Goal: Information Seeking & Learning: Learn about a topic

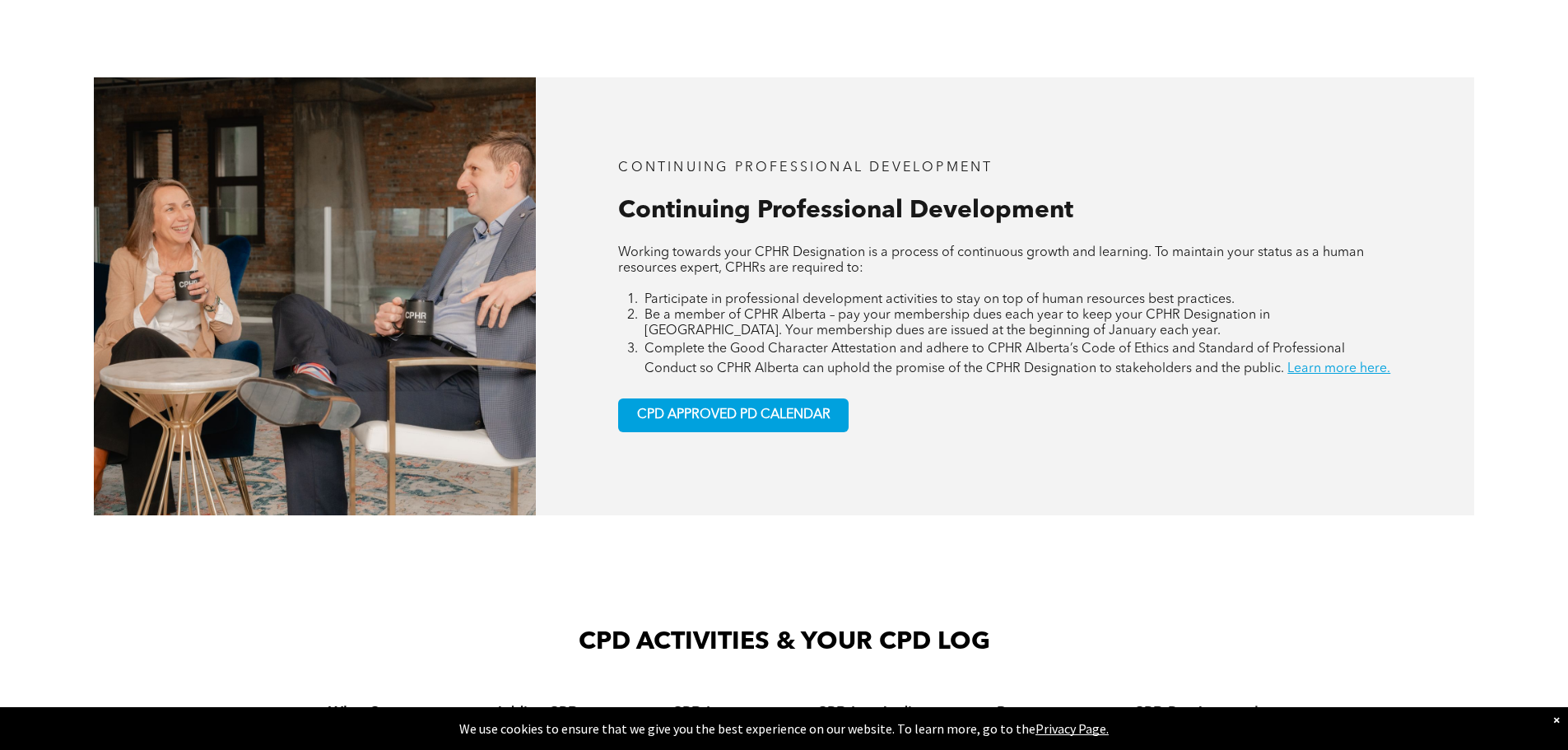
scroll to position [741, 0]
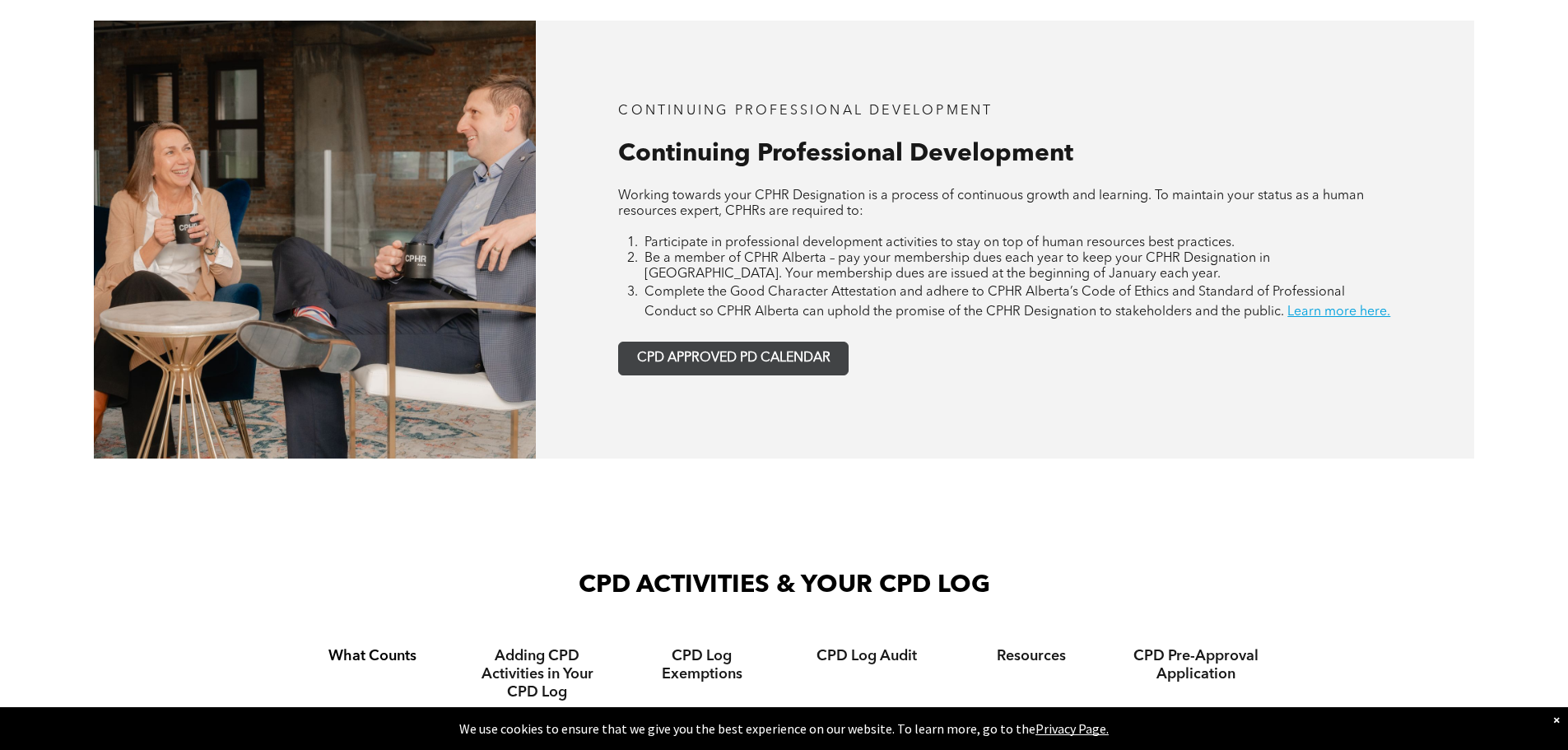
click at [705, 366] on span "CPD APPROVED PD CALENDAR" at bounding box center [734, 359] width 193 height 16
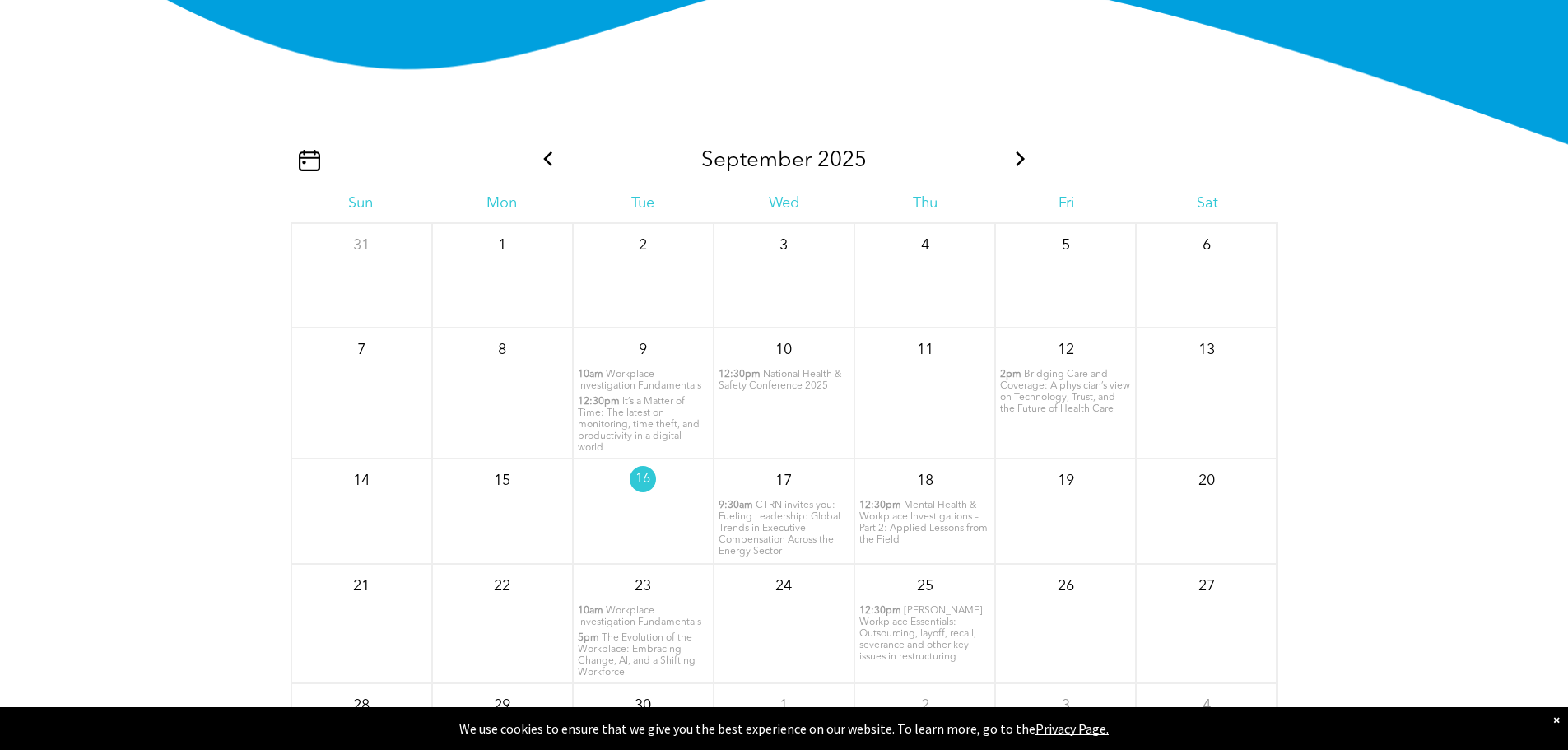
scroll to position [2001, 0]
click at [1019, 168] on icon at bounding box center [1020, 160] width 21 height 15
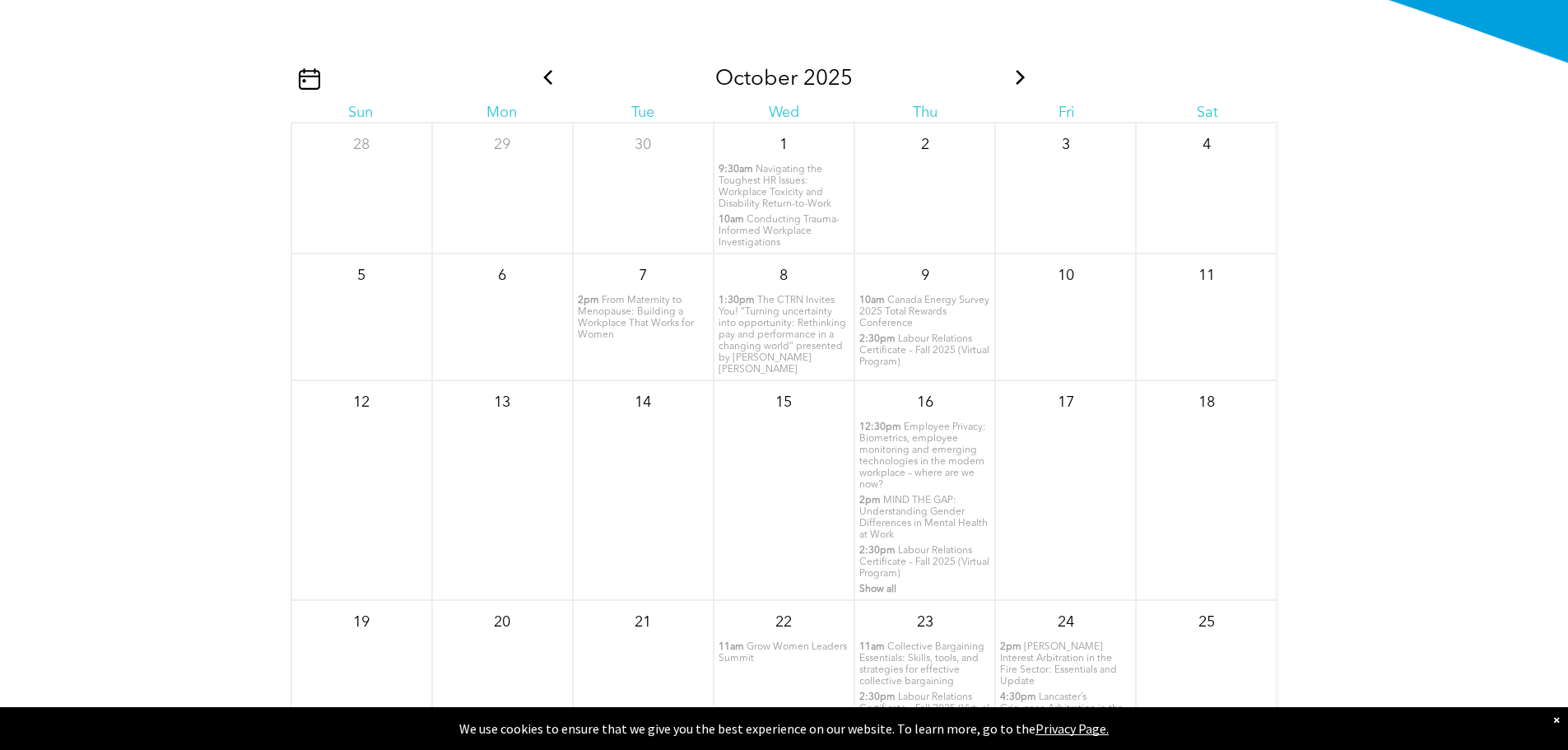
scroll to position [2165, 0]
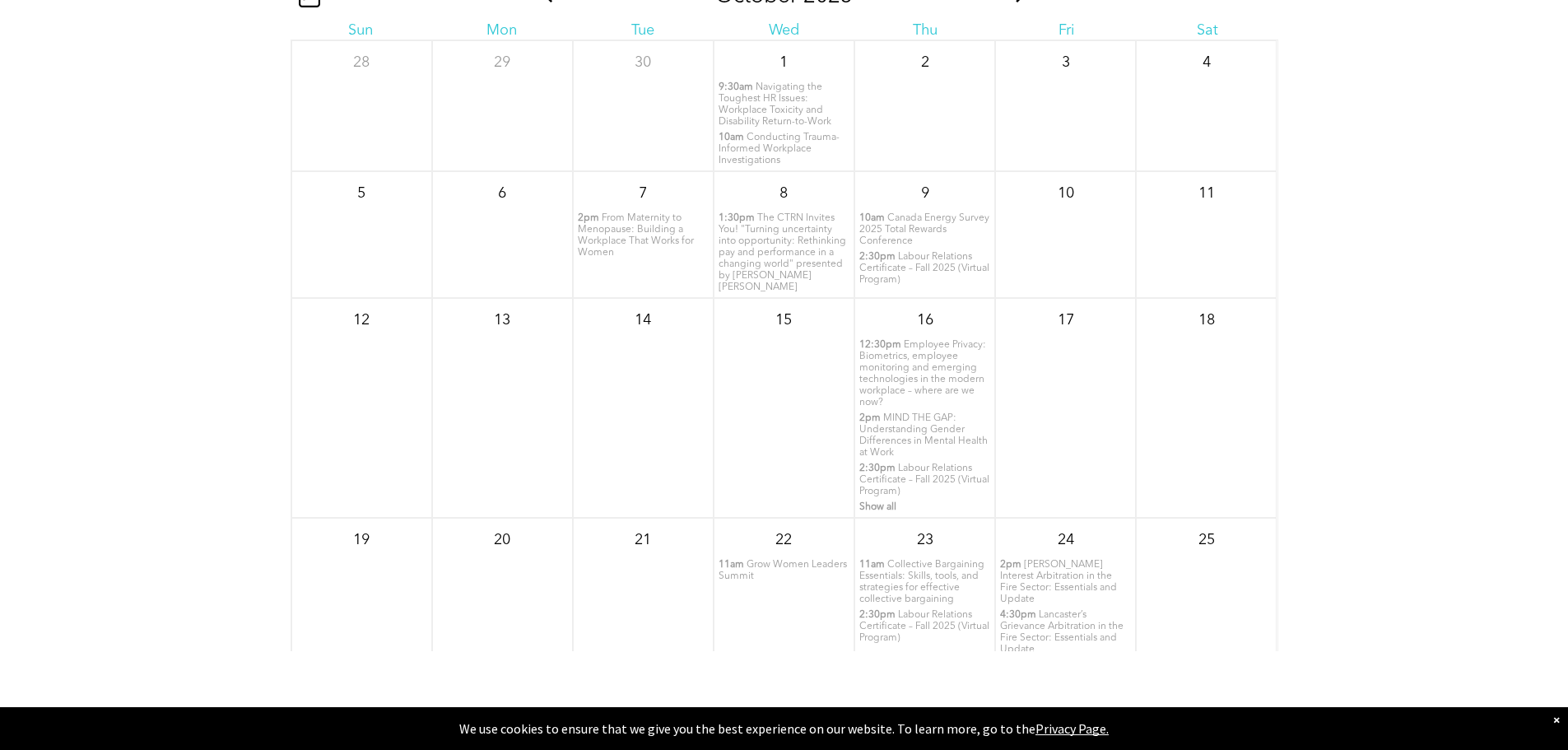
drag, startPoint x: 899, startPoint y: 283, endPoint x: 1052, endPoint y: 228, distance: 162.6
click at [1052, 228] on div "10" at bounding box center [1065, 234] width 141 height 127
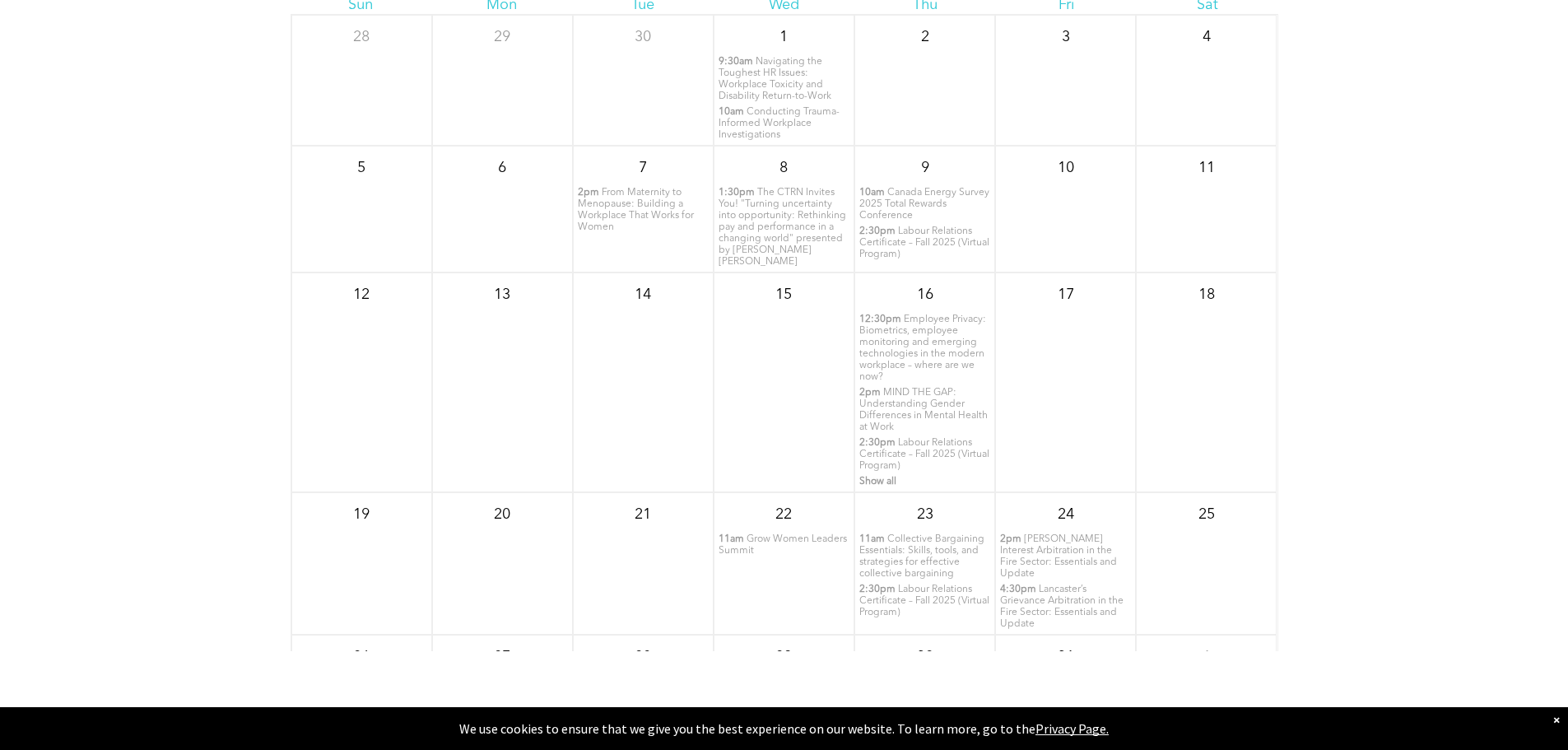
scroll to position [0, 0]
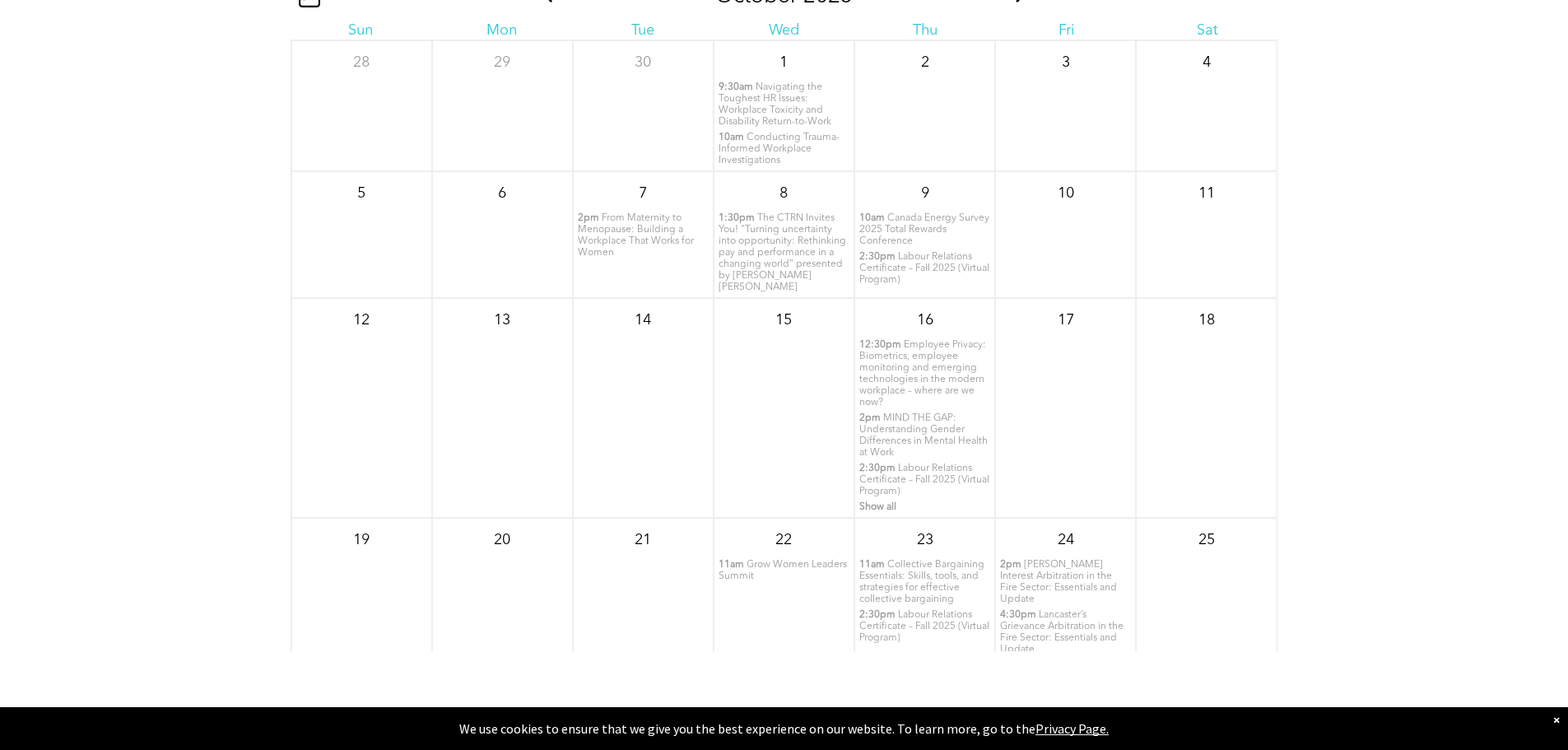
click at [744, 581] on span "Grow Women Leaders Summit" at bounding box center [783, 570] width 129 height 21
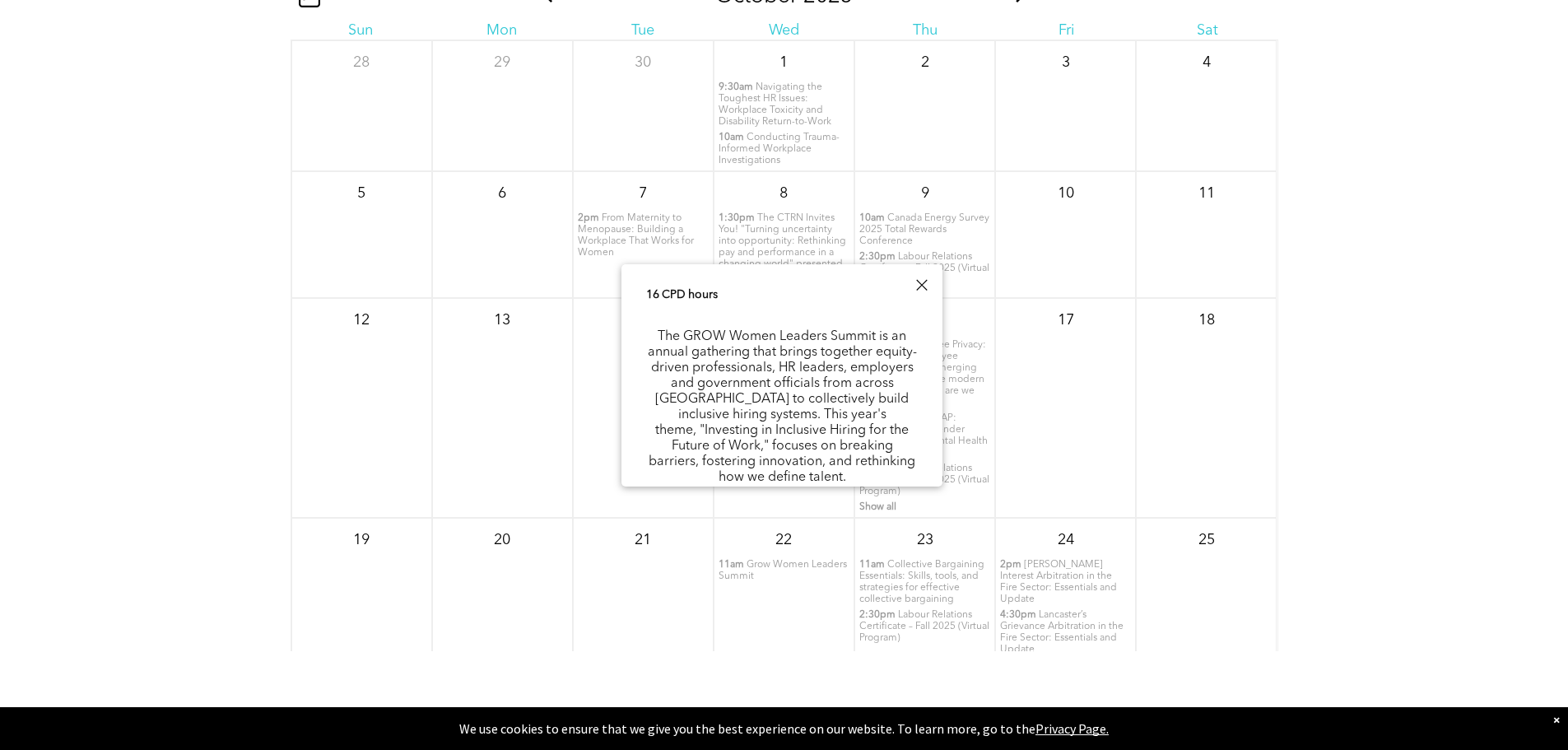
scroll to position [83, 0]
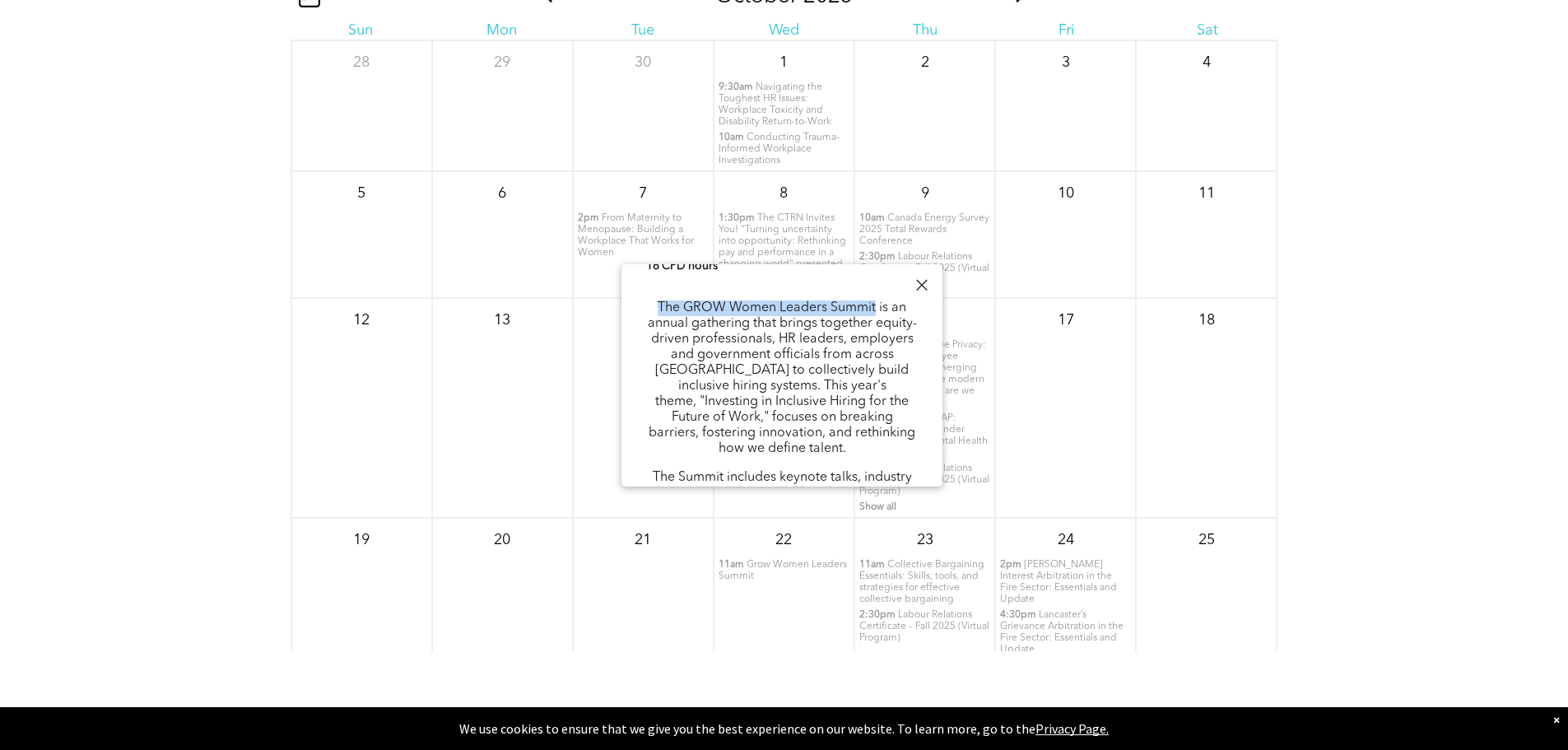
drag, startPoint x: 656, startPoint y: 329, endPoint x: 873, endPoint y: 330, distance: 217.0
click at [873, 330] on p "The GROW Women Leaders Summit is an annual gathering that brings together equit…" at bounding box center [782, 378] width 272 height 157
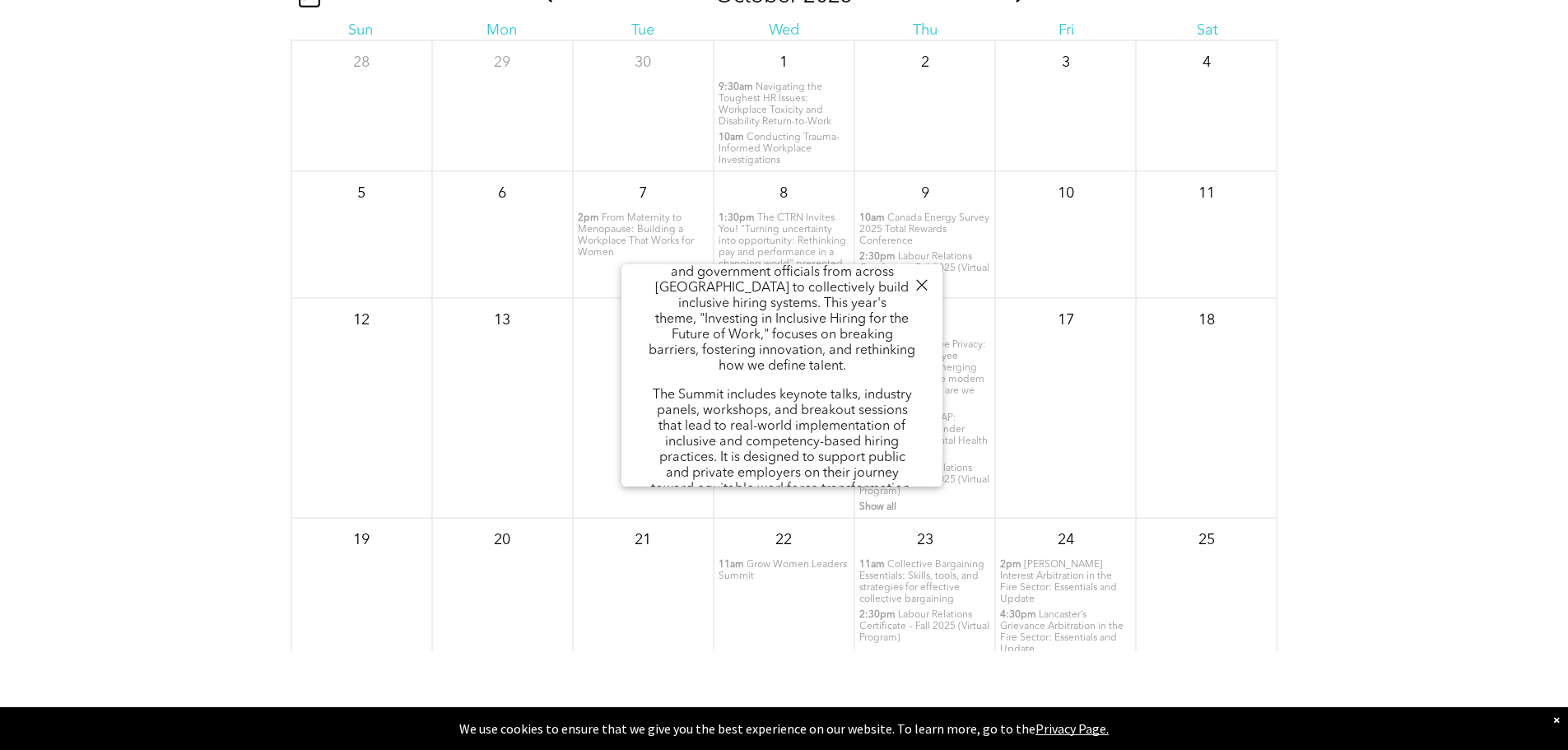
copy p "The GROW Women Leaders Summit"
click at [796, 642] on div "22 11am Grow Women Leaders Summit" at bounding box center [784, 588] width 141 height 143
click at [797, 639] on div "22 11am Grow Women Leaders Summit" at bounding box center [784, 588] width 141 height 143
click at [925, 285] on div at bounding box center [921, 285] width 22 height 22
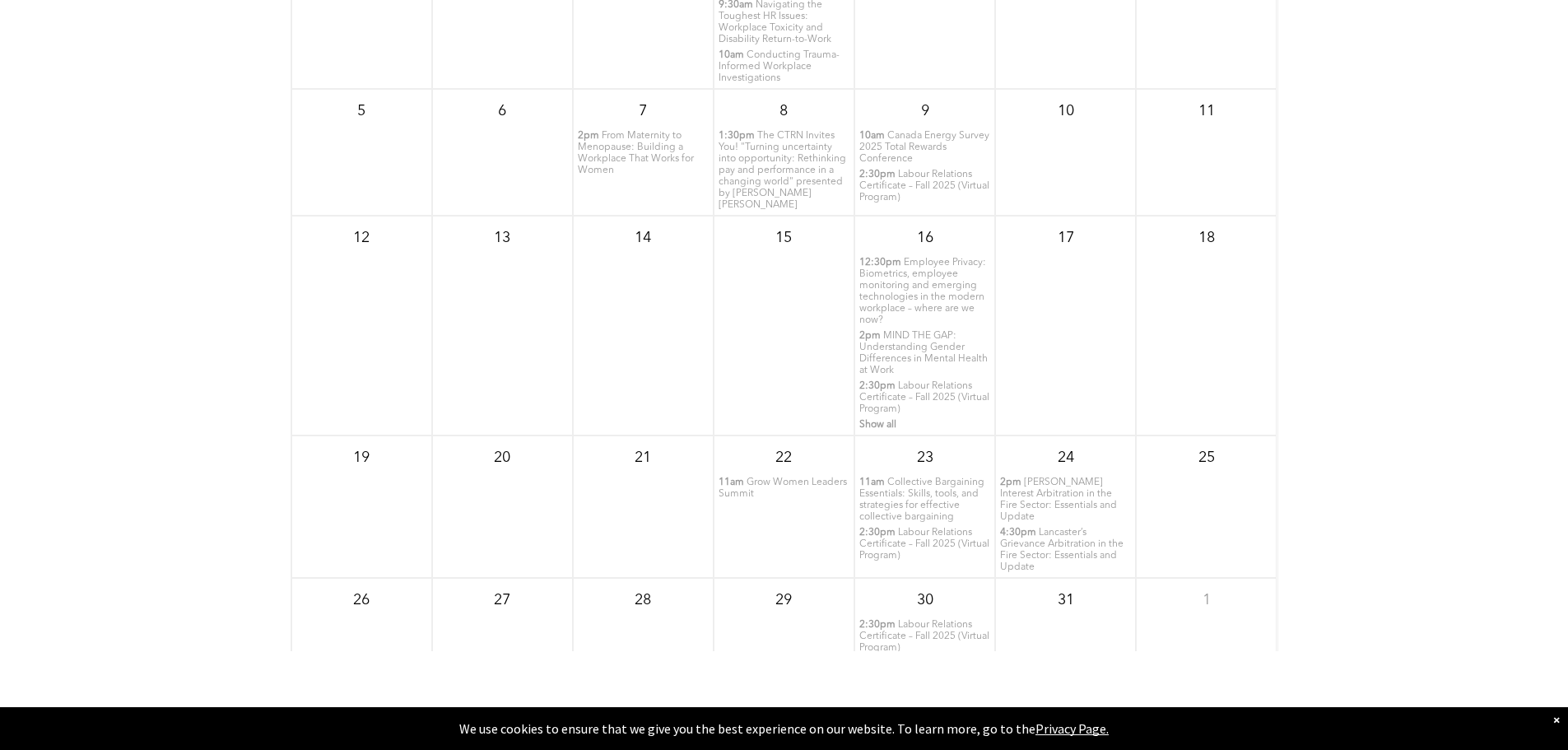
scroll to position [0, 0]
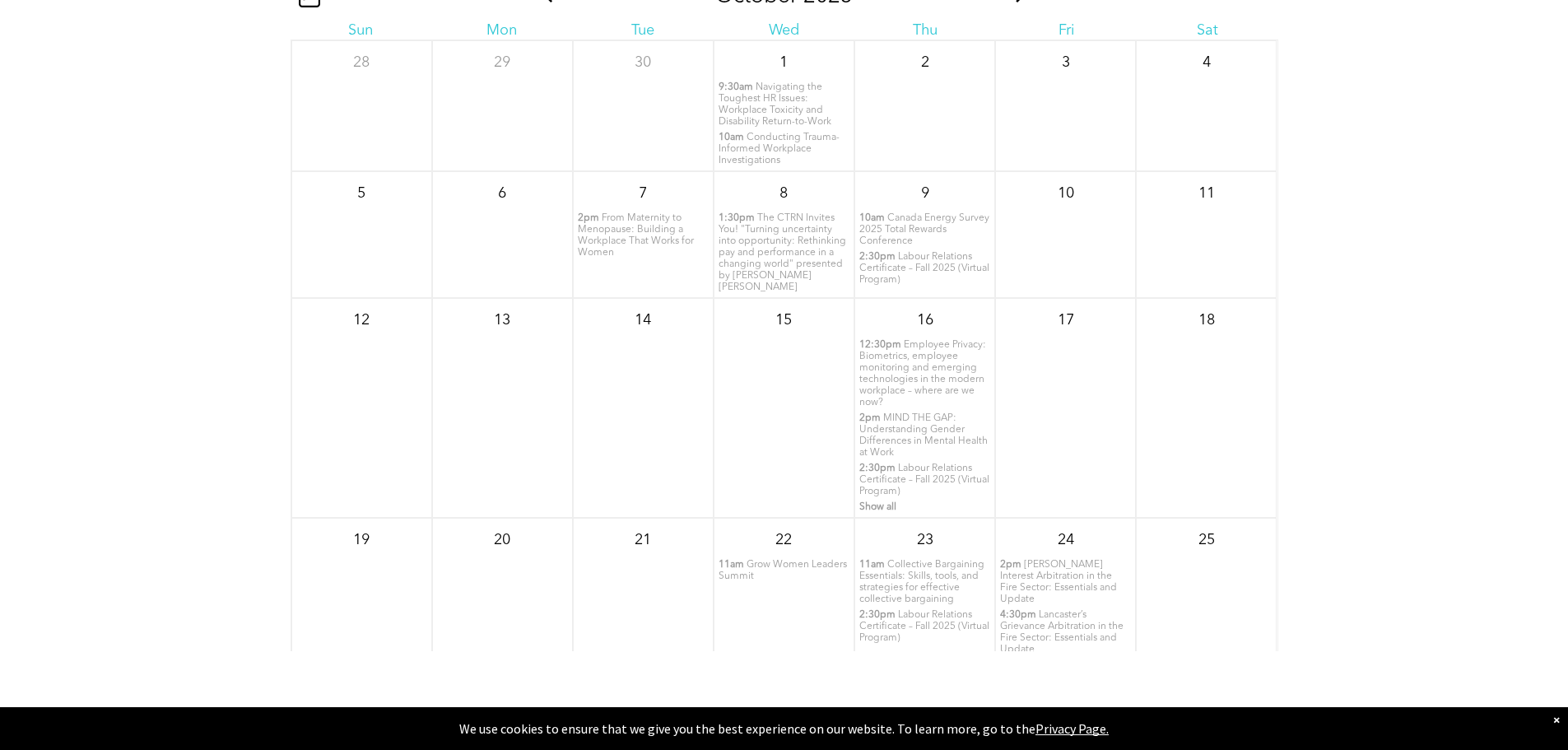
click at [790, 122] on span "Navigating the Toughest HR Issues: Workplace Toxicity and Disability Return-to-…" at bounding box center [775, 105] width 113 height 45
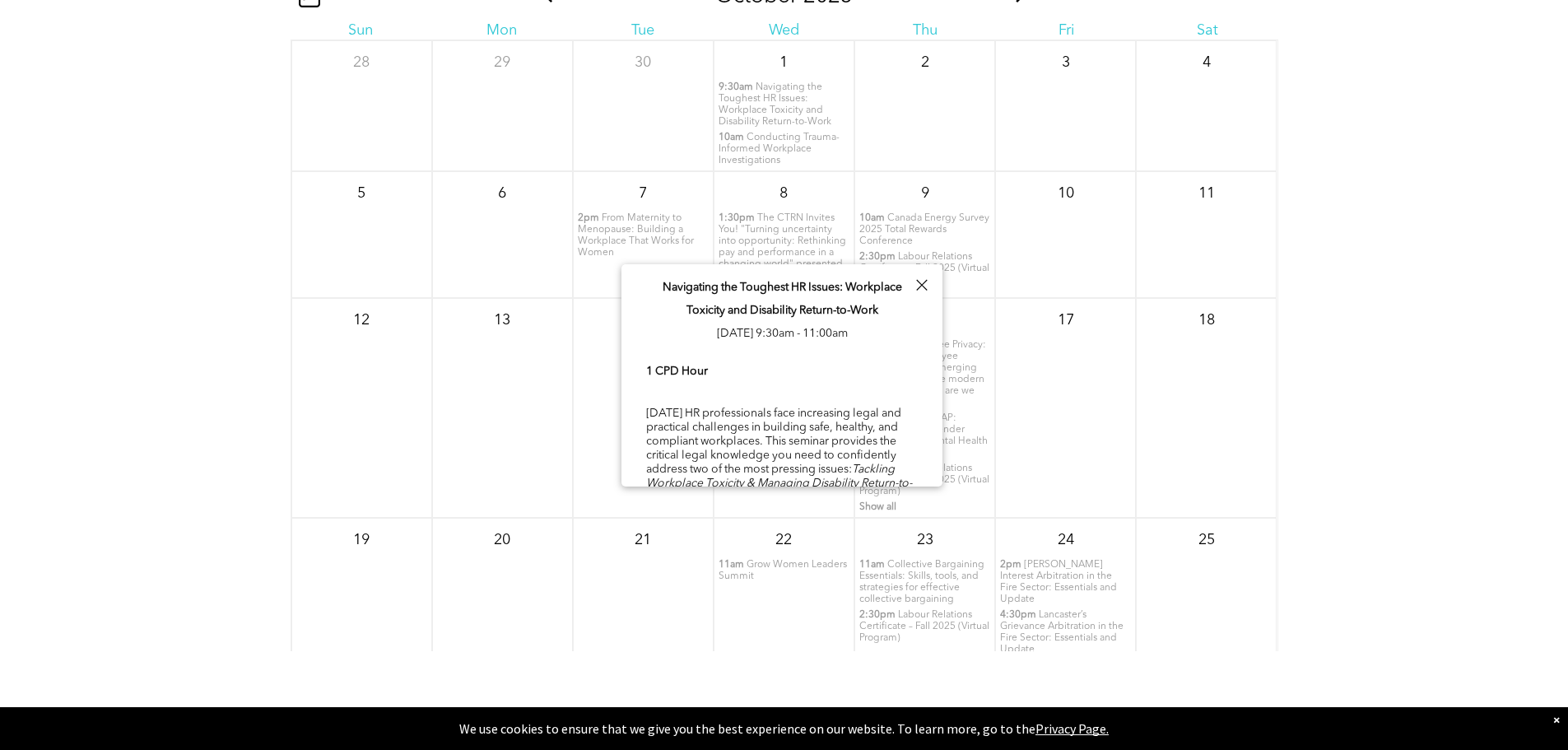
click at [790, 162] on span "Conducting Trauma-Informed Workplace Investigations" at bounding box center [779, 149] width 121 height 33
click at [574, 335] on div "14" at bounding box center [644, 317] width 140 height 36
click at [627, 251] on span "From Maternity to Menopause: Building a Workplace That Works for Women" at bounding box center [636, 235] width 116 height 45
click at [778, 243] on span "The CTRN Invites You! "Turning uncertainty into opportunity: Rethinking pay and…" at bounding box center [783, 252] width 128 height 79
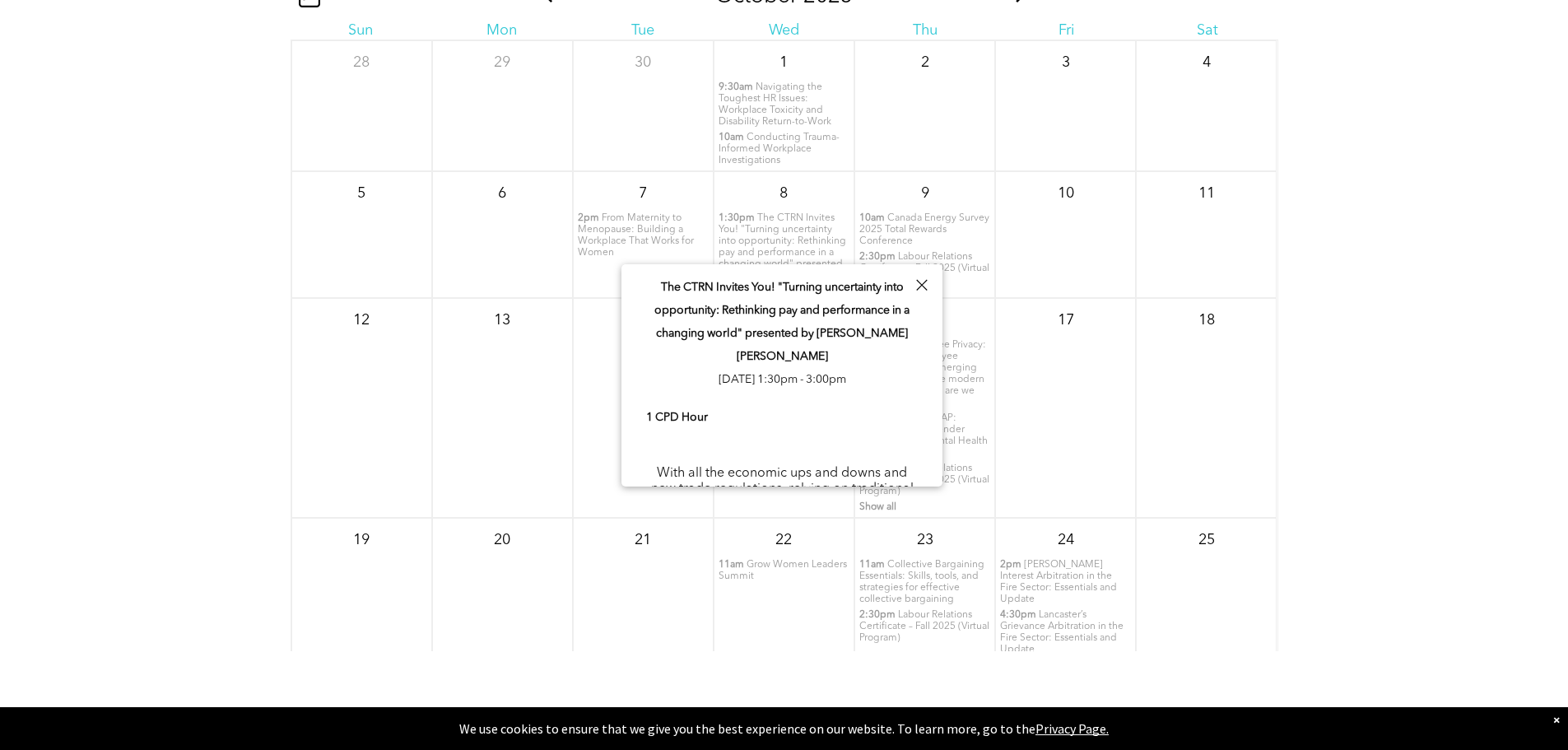
click at [877, 246] on span "Canada Energy Survey 2025 Total Rewards Conference" at bounding box center [924, 229] width 130 height 33
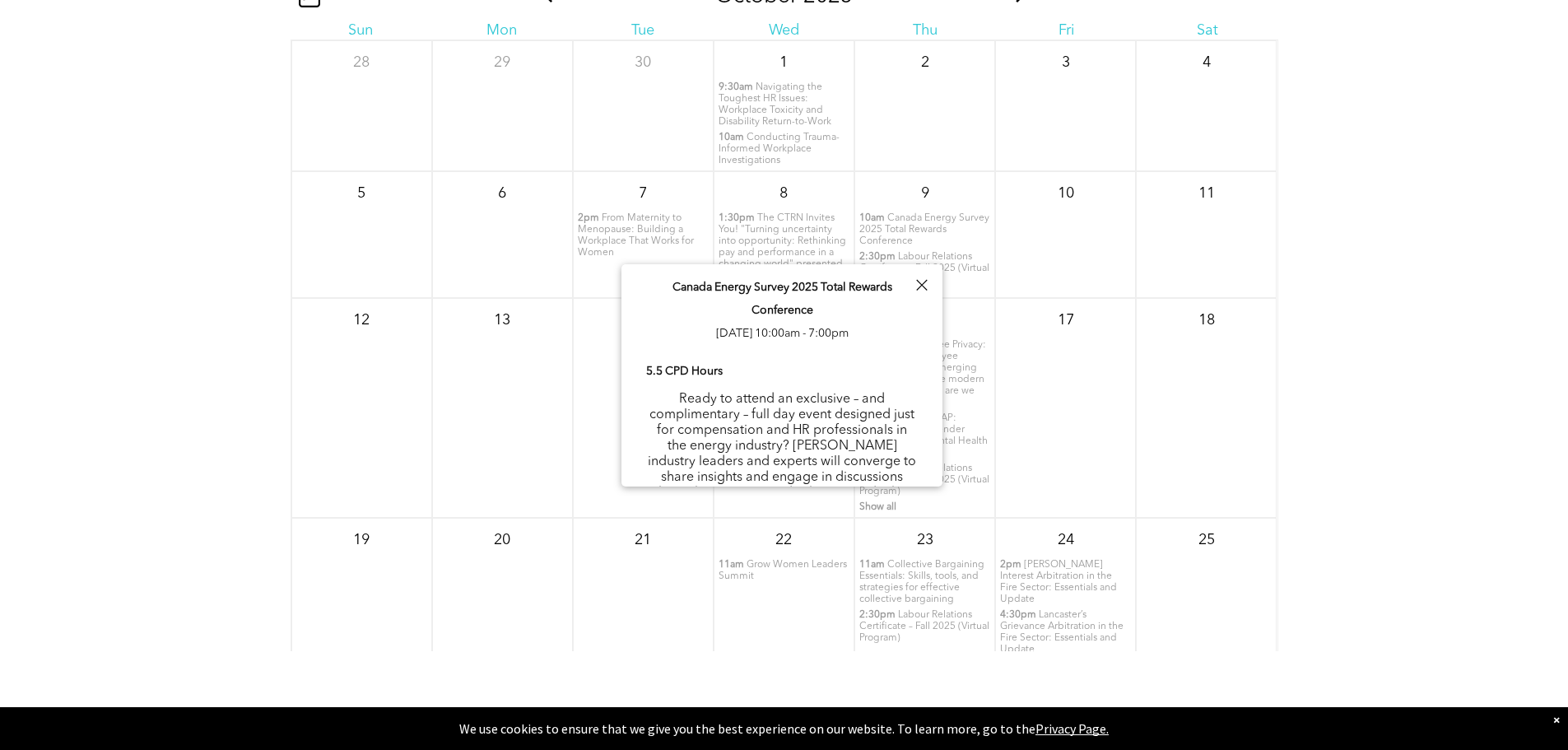
click at [909, 244] on span "Canada Energy Survey 2025 Total Rewards Conference" at bounding box center [924, 229] width 130 height 33
click at [1017, 261] on div "10" at bounding box center [1065, 234] width 141 height 127
click at [920, 286] on div at bounding box center [921, 285] width 22 height 22
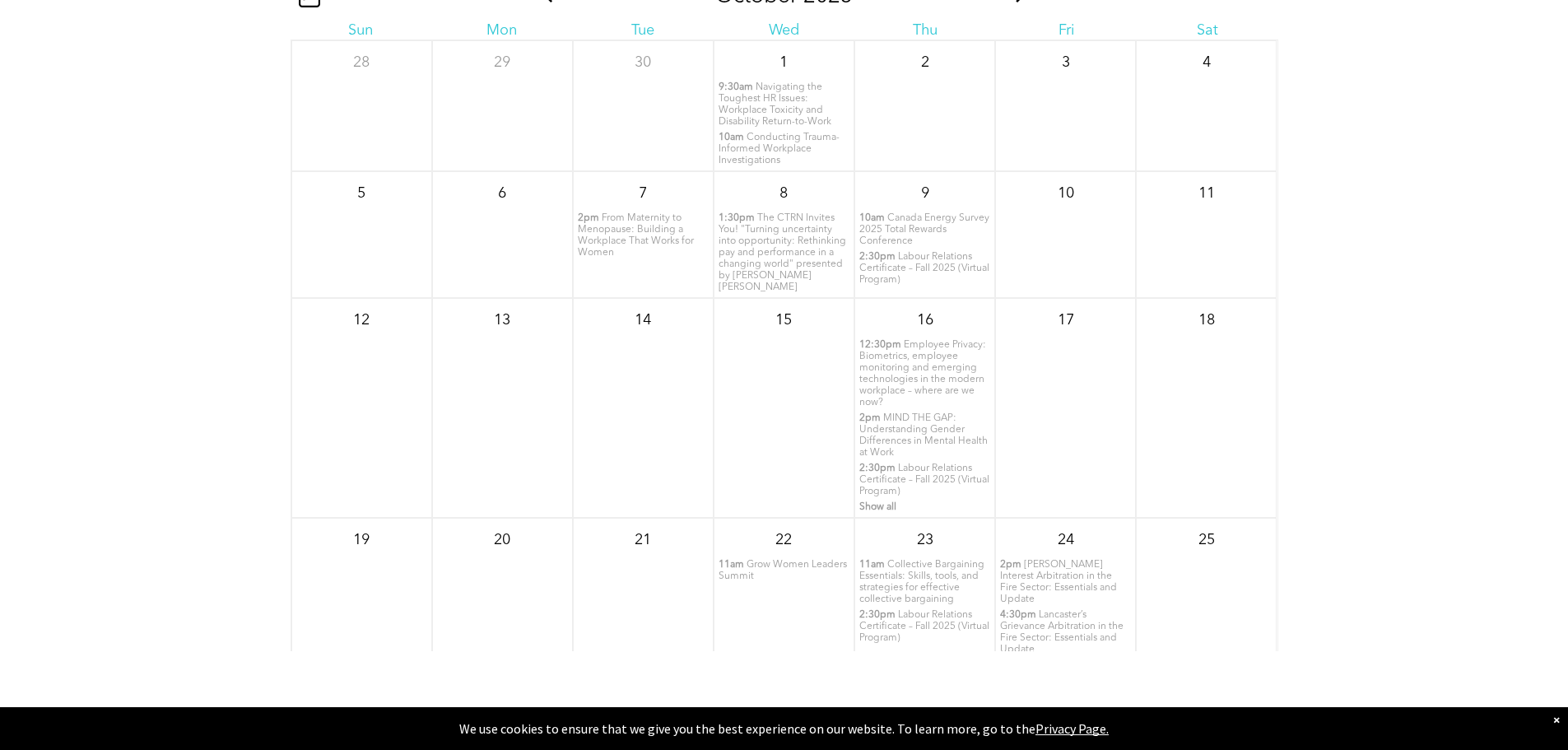
click at [911, 246] on span "Canada Energy Survey 2025 Total Rewards Conference" at bounding box center [924, 229] width 130 height 33
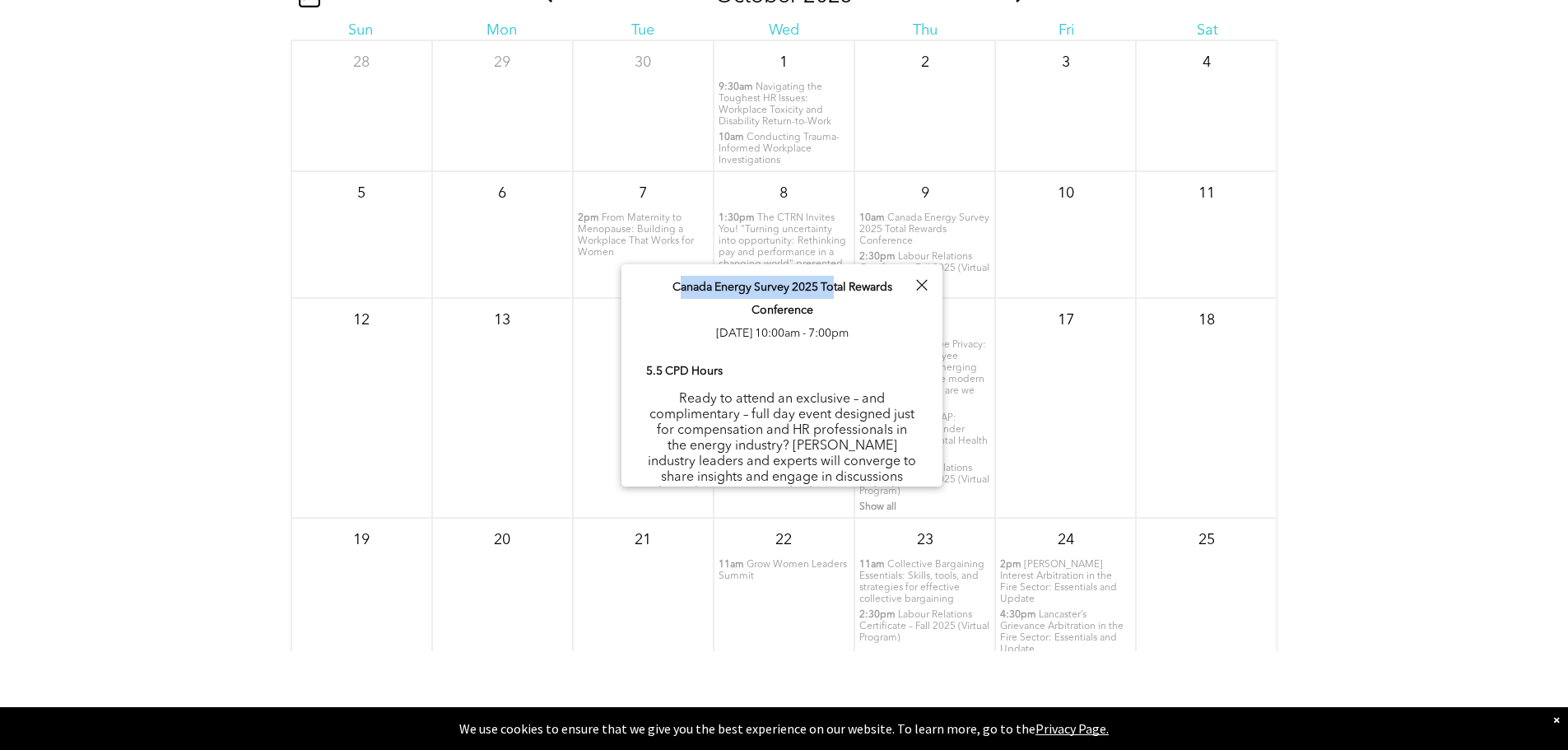
drag, startPoint x: 673, startPoint y: 288, endPoint x: 831, endPoint y: 291, distance: 158.0
click at [831, 291] on span "Canada Energy Survey 2025 Total Rewards Conference" at bounding box center [783, 298] width 219 height 35
click at [793, 310] on span "Canada Energy Survey 2025 Total Rewards Conference" at bounding box center [783, 298] width 219 height 35
drag, startPoint x: 814, startPoint y: 314, endPoint x: 668, endPoint y: 286, distance: 148.7
click at [668, 286] on p "Canada Energy Survey 2025 Total Rewards Conference [DATE] 10:00am - 7:00pm" at bounding box center [782, 310] width 272 height 69
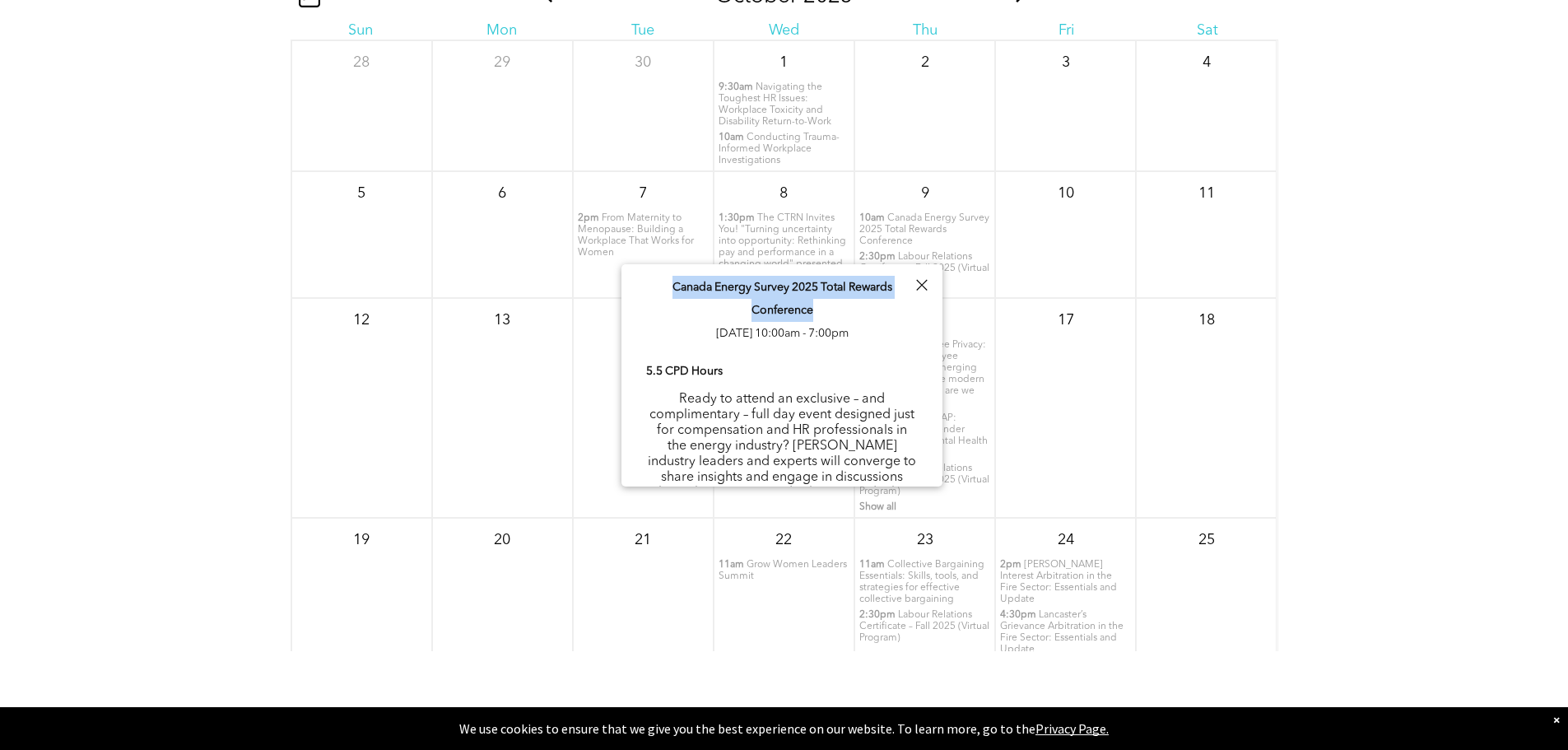
copy span "Canada Energy Survey 2025 Total Rewards Conference"
click at [798, 392] on p "Ready to attend an exclusive – and complimentary – full day event designed just…" at bounding box center [782, 470] width 272 height 157
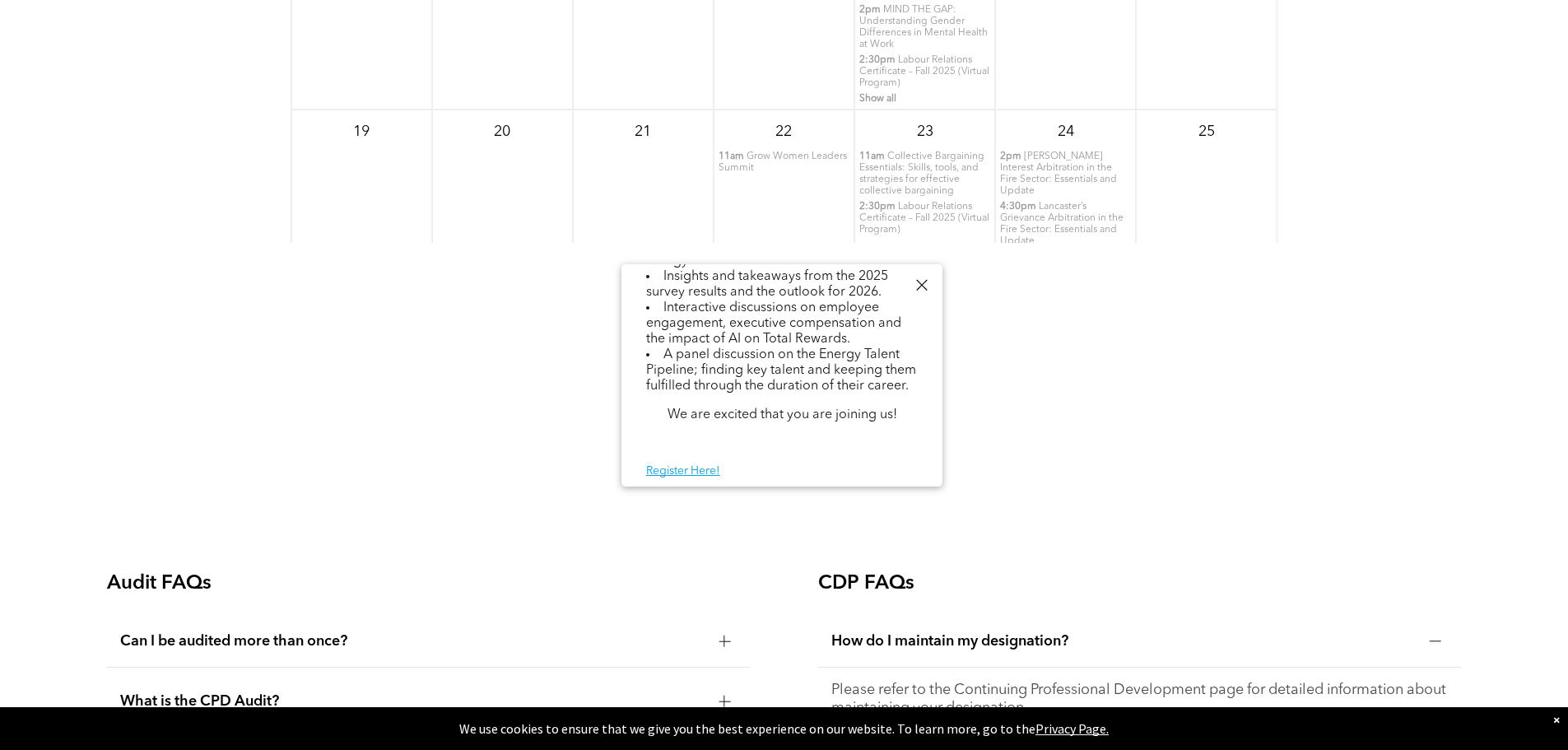
scroll to position [2577, 0]
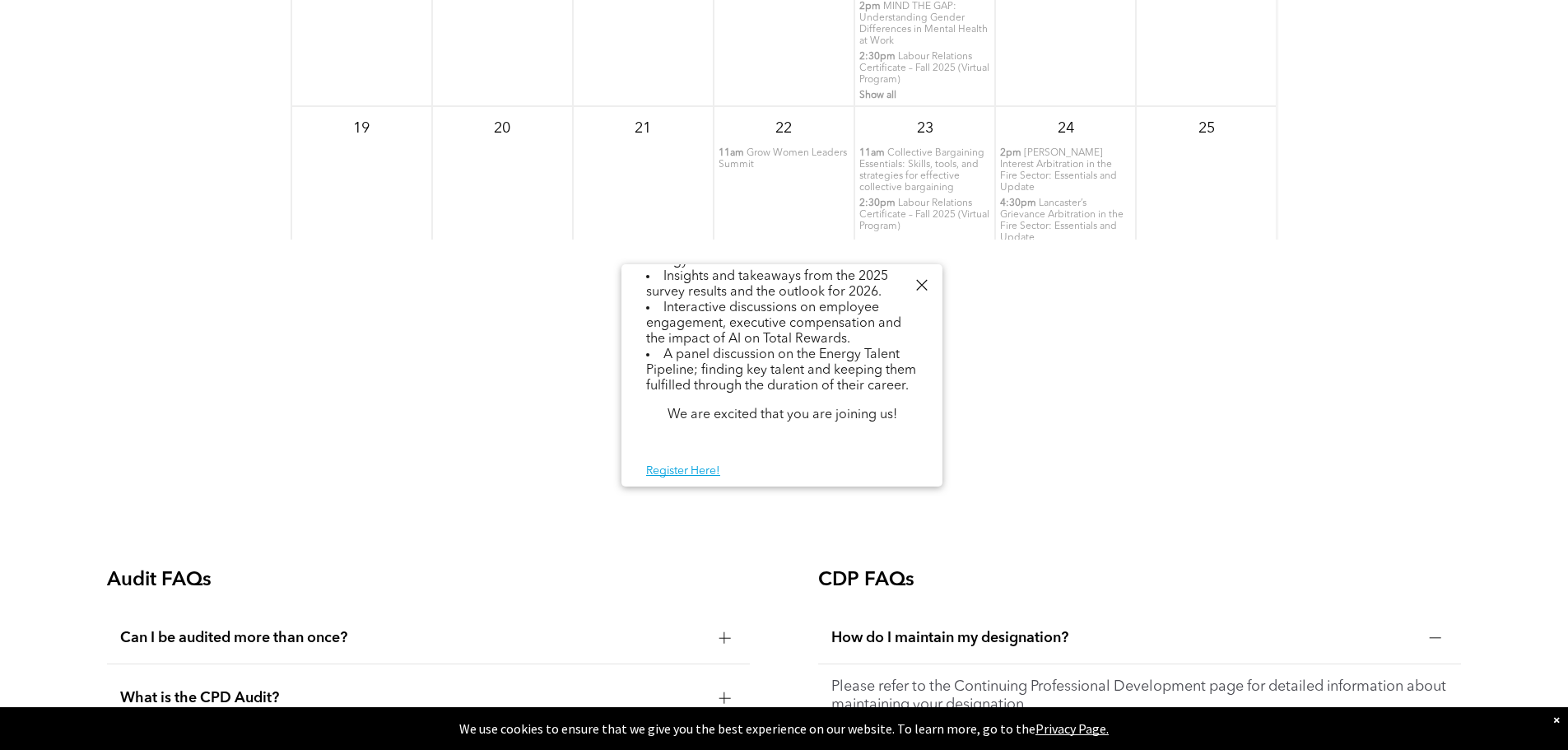
click at [1073, 460] on div "FAQs" at bounding box center [784, 474] width 1380 height 102
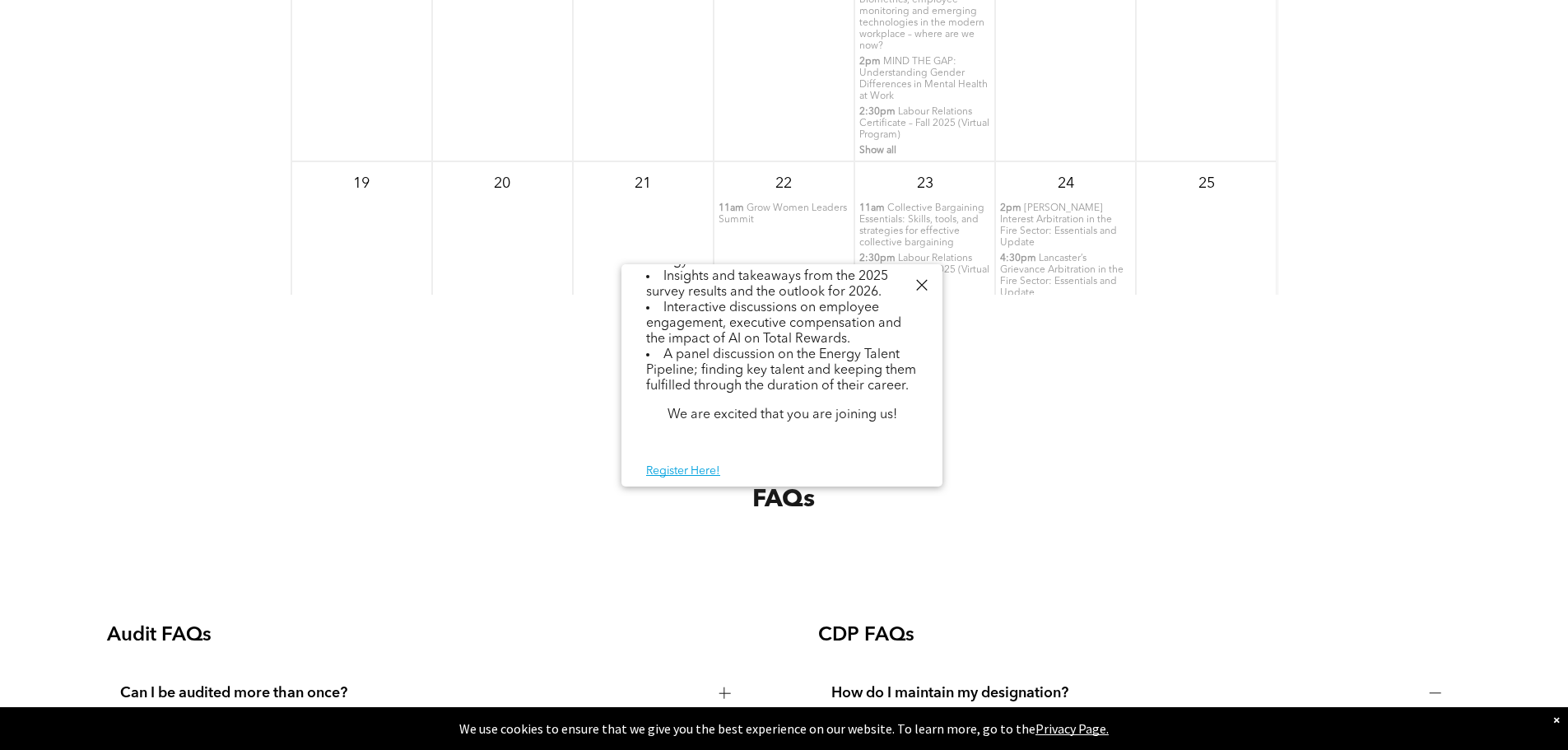
scroll to position [2494, 0]
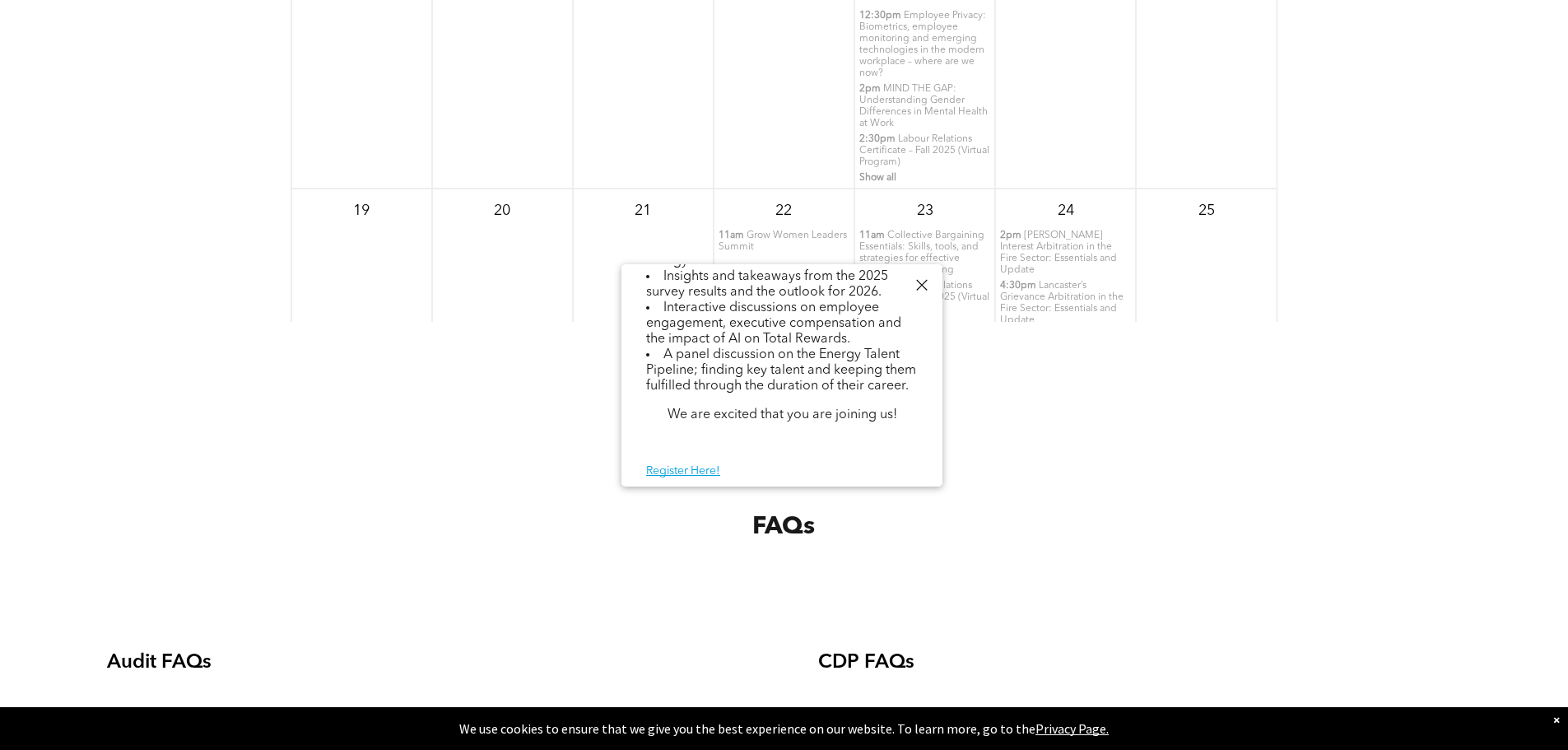
click at [920, 282] on div at bounding box center [921, 285] width 22 height 22
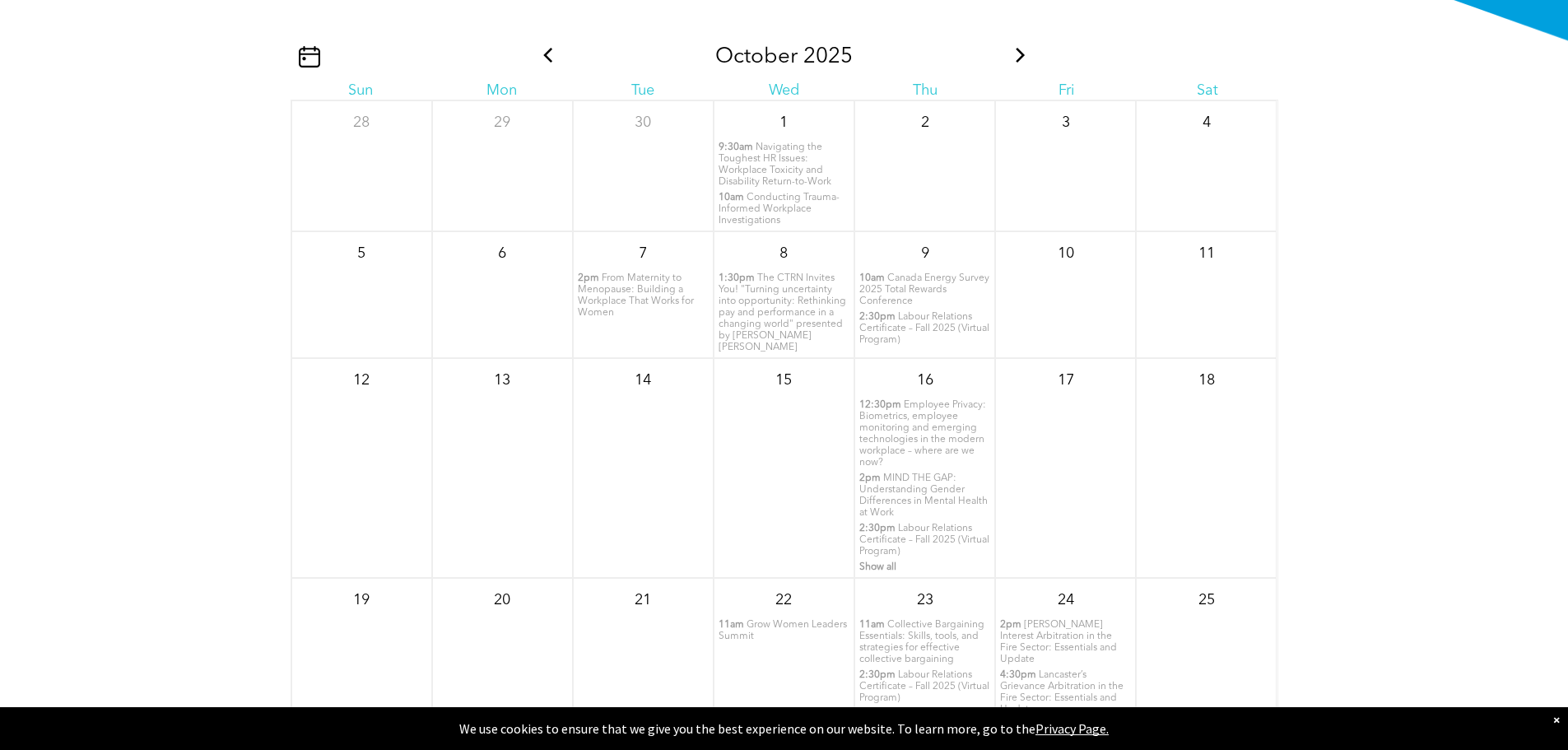
scroll to position [2001, 0]
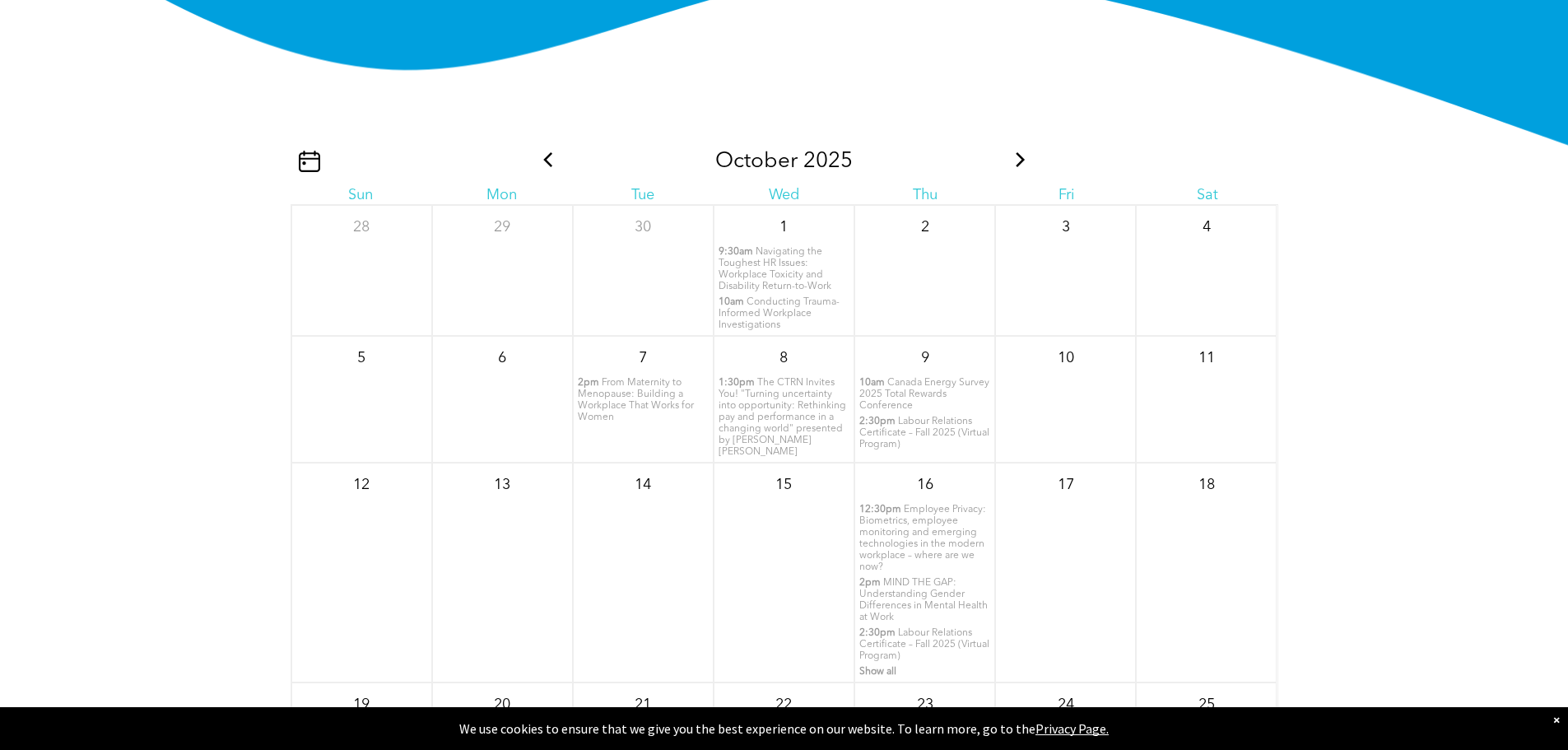
click at [1010, 168] on icon at bounding box center [1020, 160] width 21 height 15
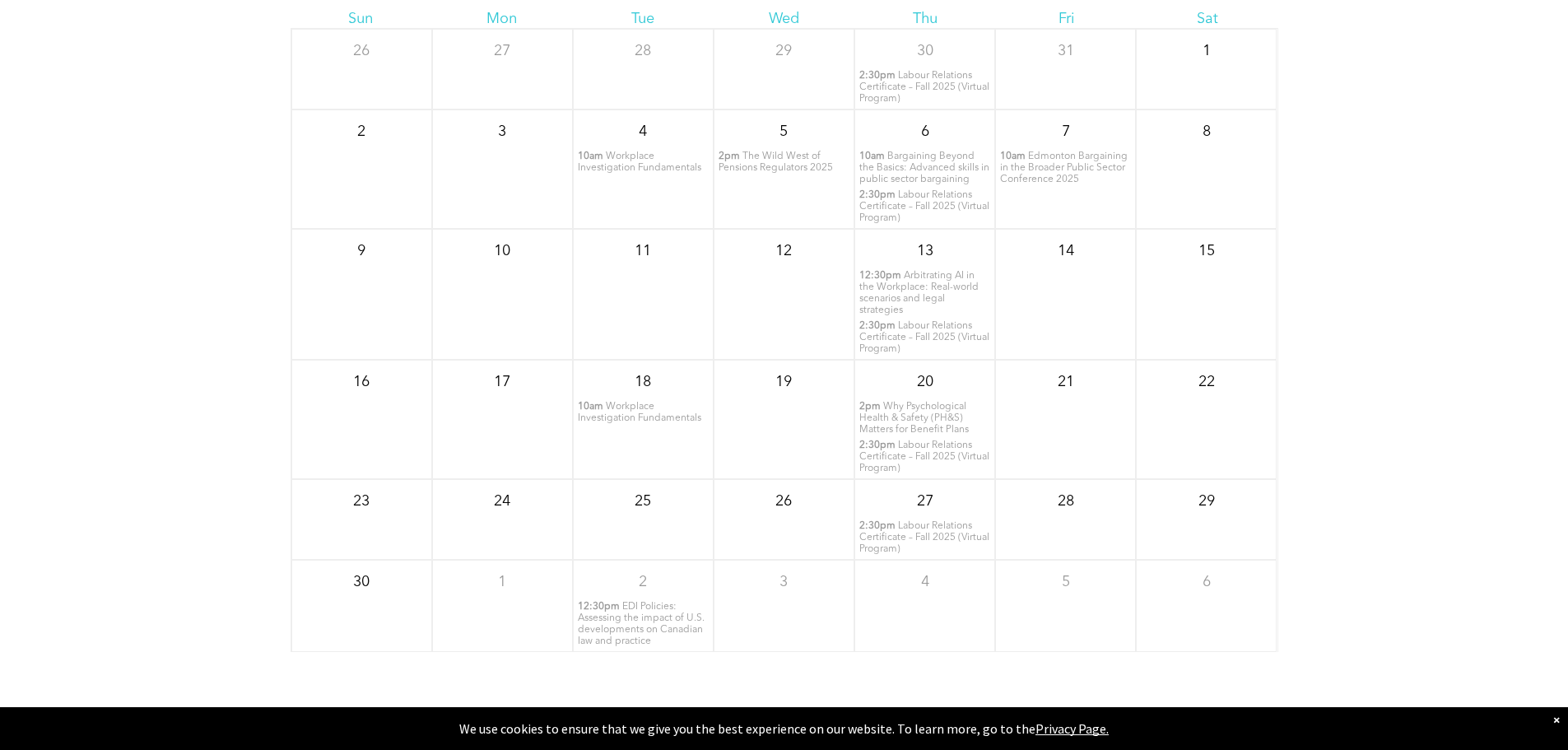
scroll to position [2165, 0]
